Goal: Use online tool/utility: Utilize a website feature to perform a specific function

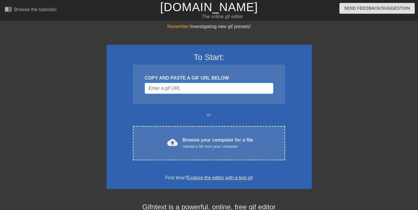
click at [210, 89] on input "Username" at bounding box center [208, 88] width 128 height 11
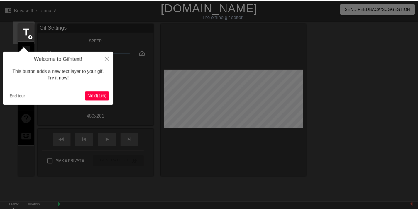
scroll to position [14, 0]
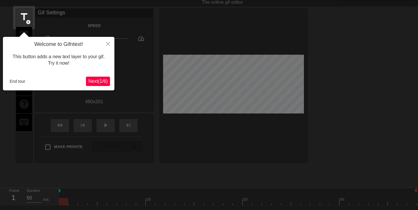
click at [95, 82] on span "Next ( 1 / 6 )" at bounding box center [97, 81] width 19 height 5
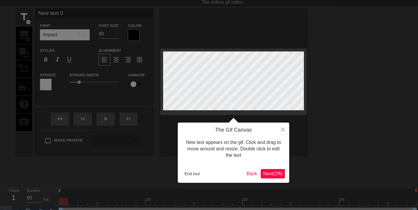
scroll to position [0, 0]
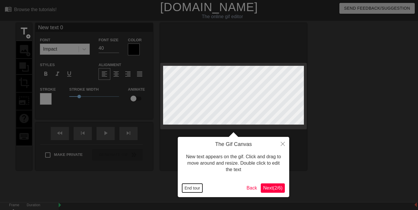
click at [195, 188] on button "End tour" at bounding box center [192, 188] width 20 height 9
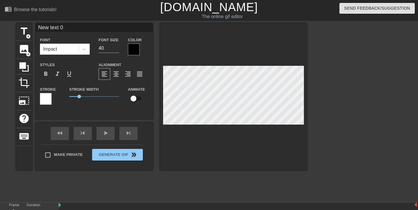
scroll to position [24, 0]
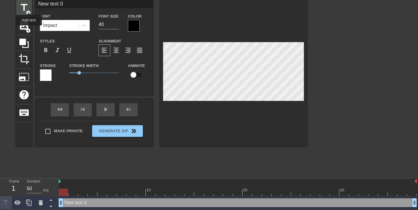
click at [29, 8] on span "title" at bounding box center [23, 7] width 11 height 11
type input "New text 1"
type input "New A 0"
type textarea "New A 0"
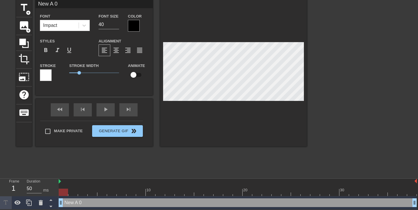
type input "A"
type textarea "A"
type input "Ag"
type textarea "Ag"
type input "Age"
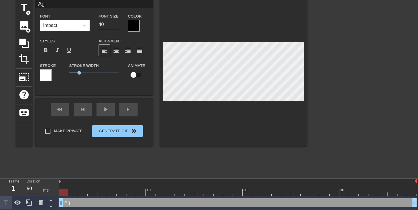
type textarea "Age"
type input "Agen"
type textarea "Agen"
type input "Agent"
type textarea "Agent"
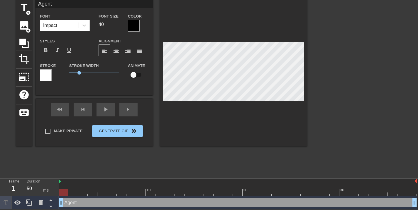
type input "Agents"
type textarea "Agents"
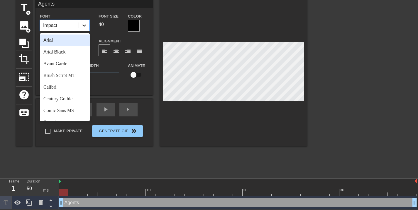
click at [83, 29] on div at bounding box center [84, 25] width 11 height 11
click at [139, 32] on div "Font option Arial focused, 1 of 24. 24 results available. Use Up and Down to ch…" at bounding box center [94, 50] width 108 height 74
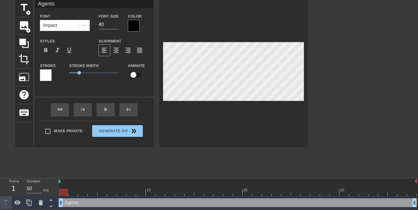
click at [137, 28] on div at bounding box center [134, 26] width 12 height 12
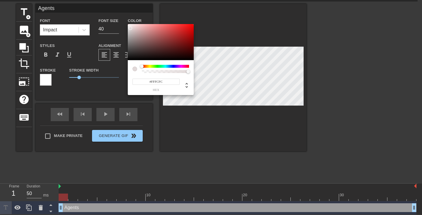
type input "#FFFFFF"
drag, startPoint x: 131, startPoint y: 29, endPoint x: 123, endPoint y: 18, distance: 13.3
click at [123, 18] on div "#FFFFFF hex" at bounding box center [211, 107] width 422 height 215
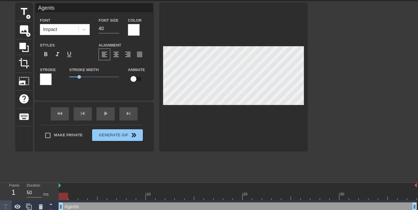
type input "A"
type textarea "A"
type input "AF"
type textarea "AF"
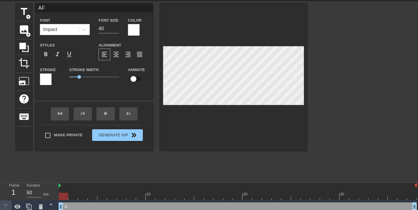
type input "AFG"
type textarea "AFG"
type input "AF"
type textarea "AF"
type input "A"
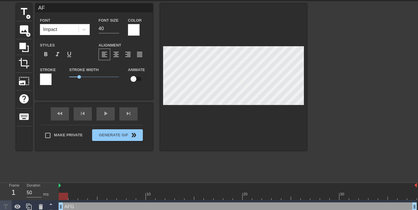
type textarea "A"
type input "AG"
type textarea "AG"
type input "AGE"
type textarea "AGE"
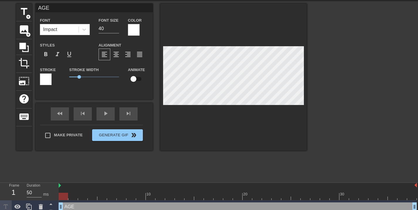
type input "AGEN"
type textarea "AGEN"
type input "AGENT"
type textarea "AGENT"
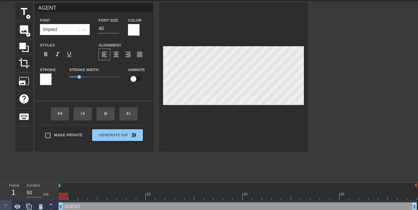
type input "AGENTS"
type textarea "AGENTS"
click at [132, 33] on div at bounding box center [134, 30] width 12 height 12
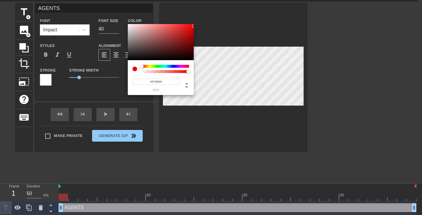
drag, startPoint x: 173, startPoint y: 58, endPoint x: 197, endPoint y: 25, distance: 41.2
click at [197, 25] on div "#F50000 hex" at bounding box center [211, 107] width 422 height 215
type input "#F90000"
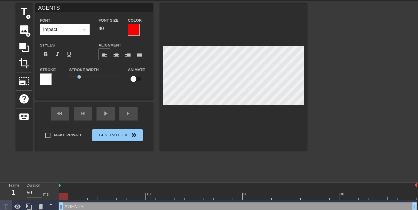
click at [344, 90] on div at bounding box center [358, 92] width 88 height 176
click at [103, 113] on div "fast_rewind skip_previous play_arrow skip_next" at bounding box center [94, 114] width 96 height 22
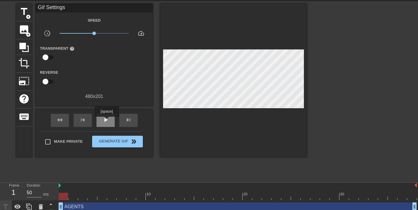
click at [107, 121] on span "play_arrow" at bounding box center [105, 120] width 7 height 7
click at [324, 97] on div at bounding box center [358, 92] width 88 height 176
type input "50"
click at [103, 119] on span "pause" at bounding box center [105, 120] width 7 height 7
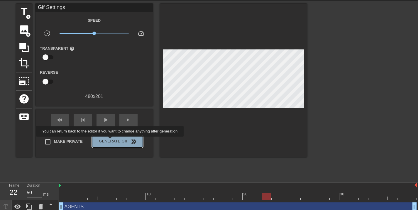
click at [114, 141] on span "Generate Gif double_arrow" at bounding box center [117, 141] width 46 height 7
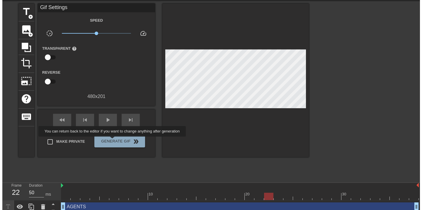
scroll to position [0, 0]
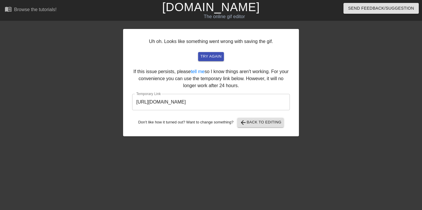
click at [237, 105] on input "[URL][DOMAIN_NAME]" at bounding box center [211, 102] width 158 height 16
